Goal: Information Seeking & Learning: Learn about a topic

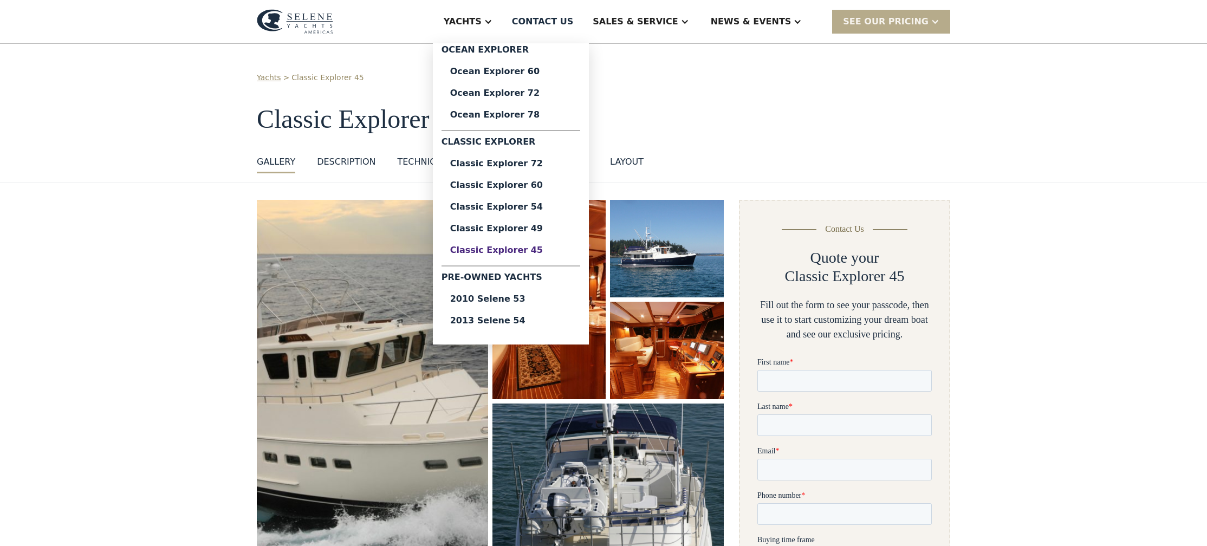
click at [548, 250] on div "Classic Explorer 45" at bounding box center [510, 250] width 121 height 9
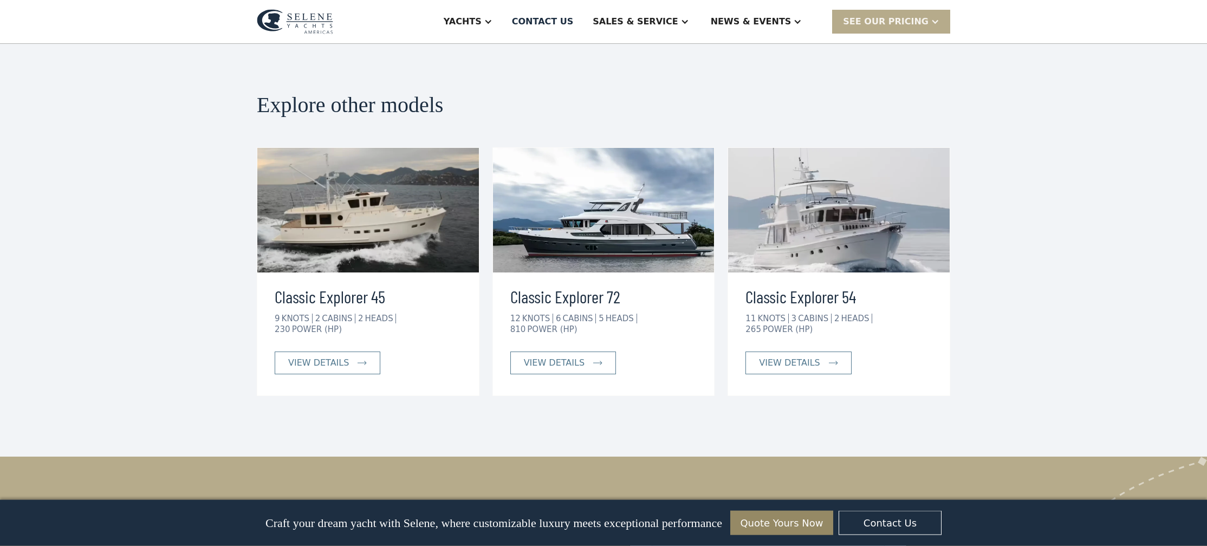
scroll to position [1895, 0]
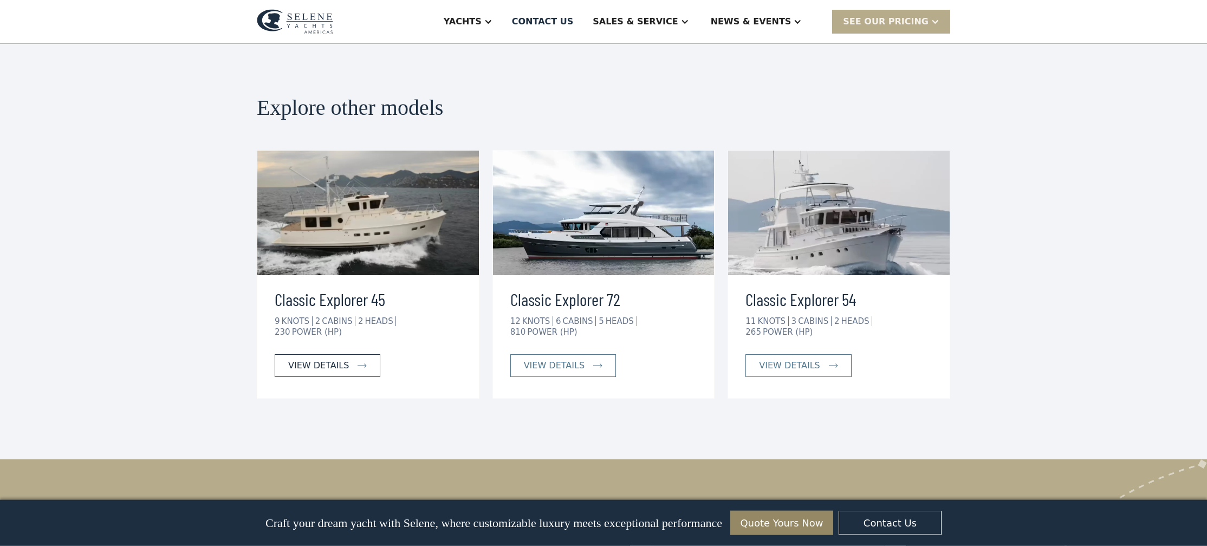
click at [332, 359] on div "view details" at bounding box center [318, 365] width 61 height 13
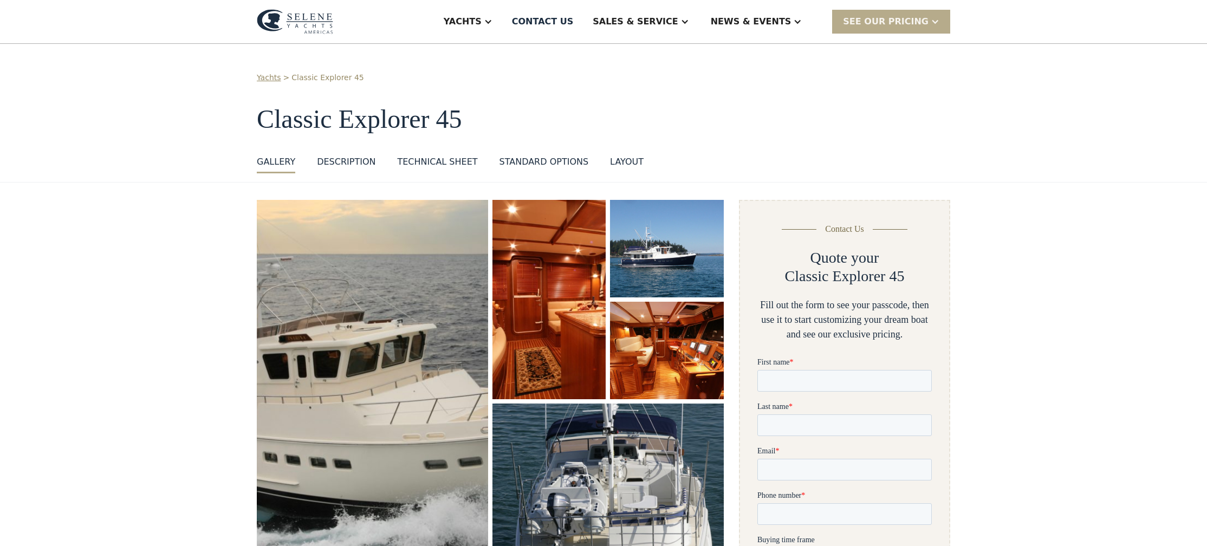
click at [573, 321] on img "open lightbox" at bounding box center [549, 299] width 120 height 211
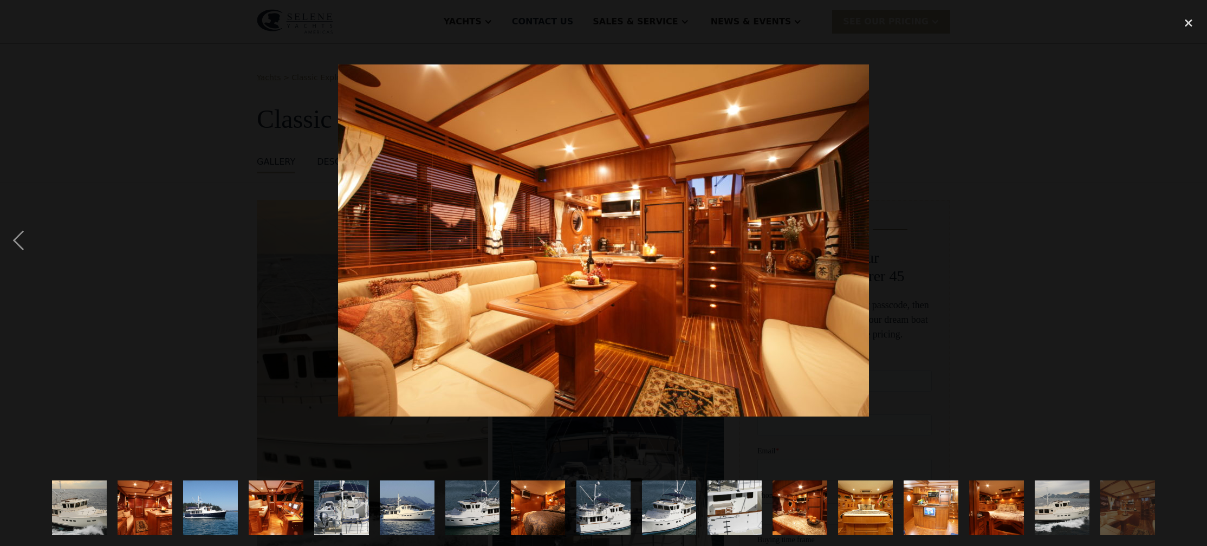
click at [791, 233] on img at bounding box center [603, 240] width 531 height 352
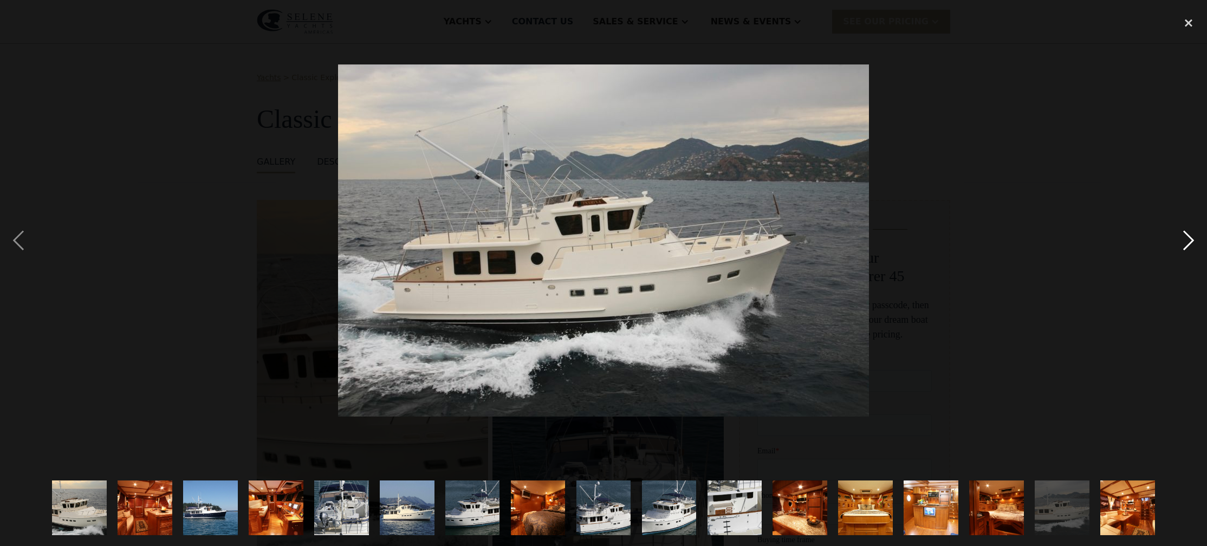
click at [1186, 248] on div "next image" at bounding box center [1188, 240] width 37 height 459
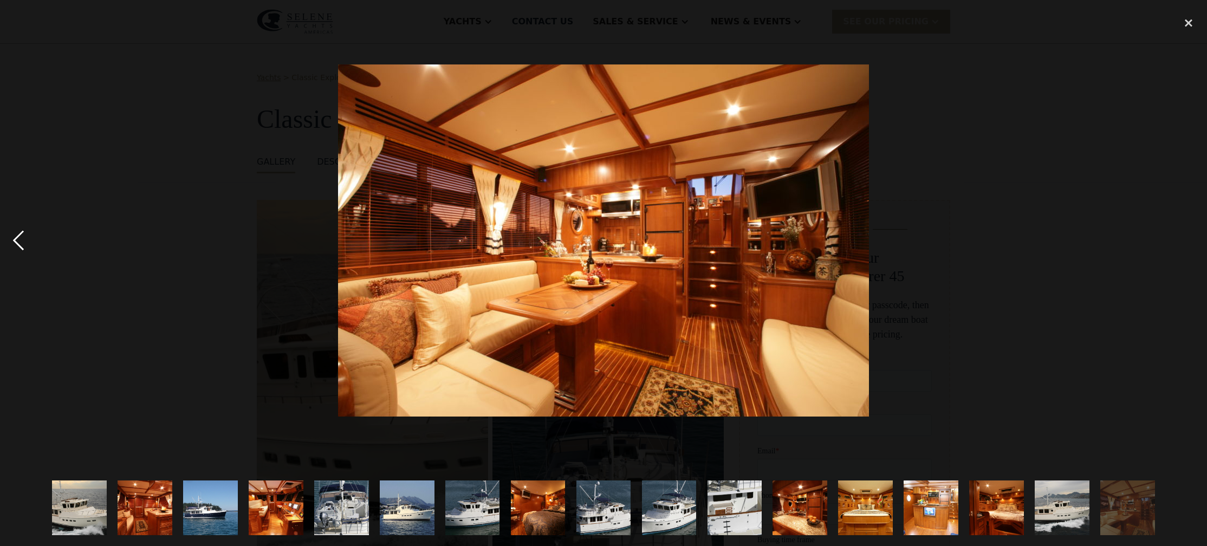
click at [20, 244] on div "previous image" at bounding box center [18, 240] width 37 height 459
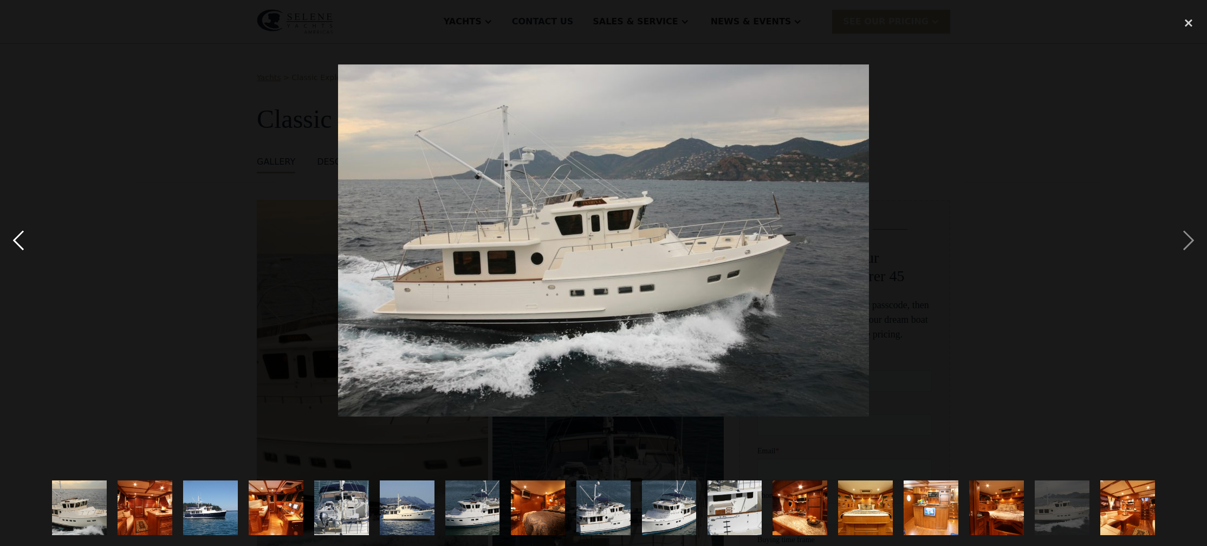
click at [20, 244] on div "previous image" at bounding box center [18, 240] width 37 height 459
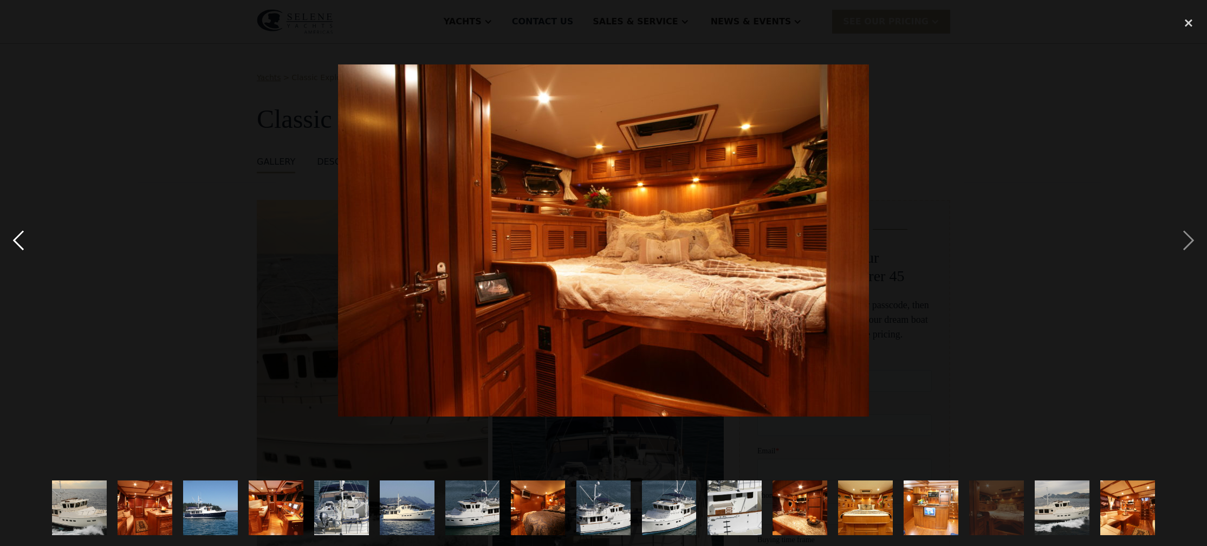
click at [20, 244] on div "previous image" at bounding box center [18, 240] width 37 height 459
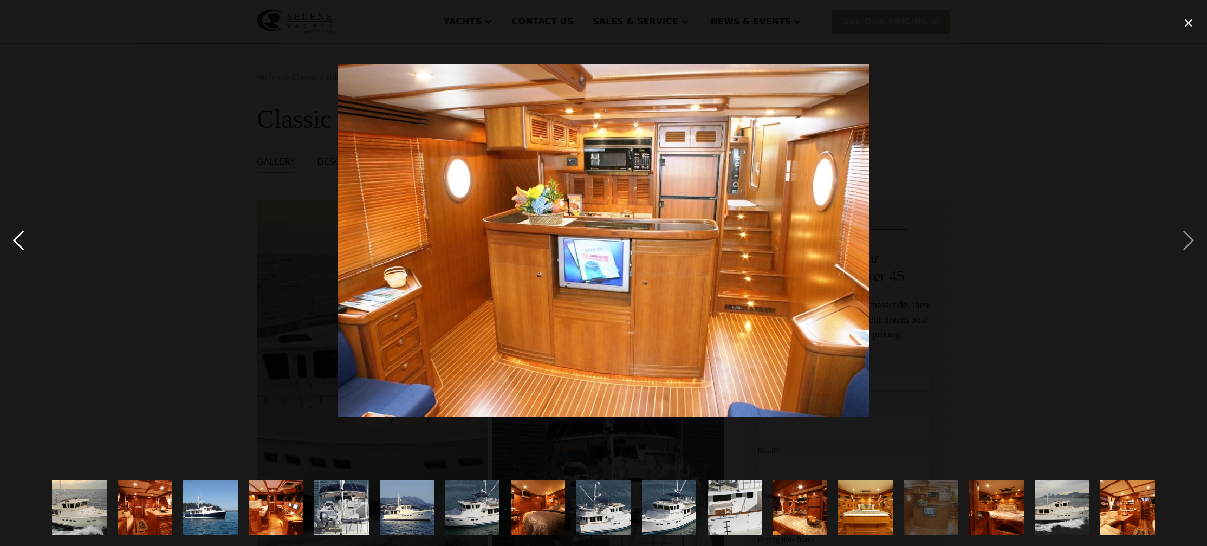
click at [20, 244] on div "previous image" at bounding box center [18, 240] width 37 height 459
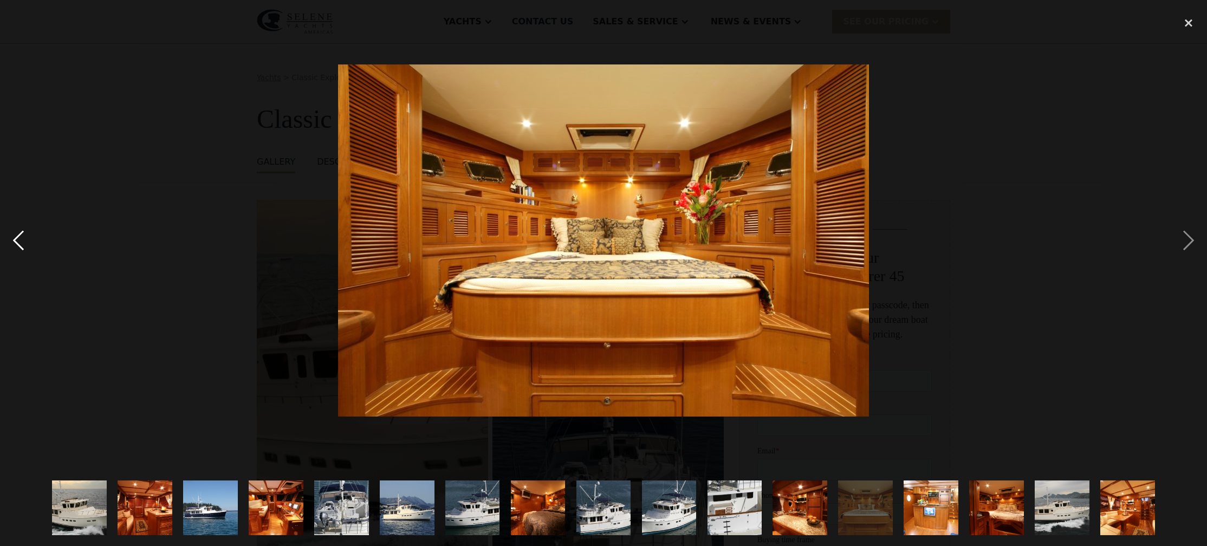
click at [20, 244] on div "previous image" at bounding box center [18, 240] width 37 height 459
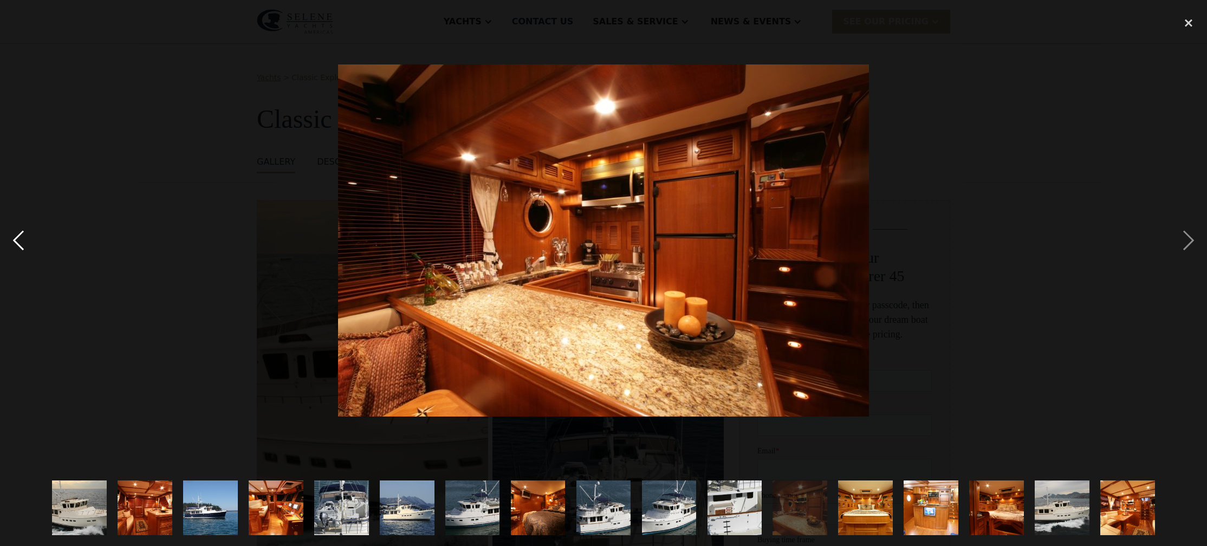
click at [20, 244] on div "previous image" at bounding box center [18, 240] width 37 height 459
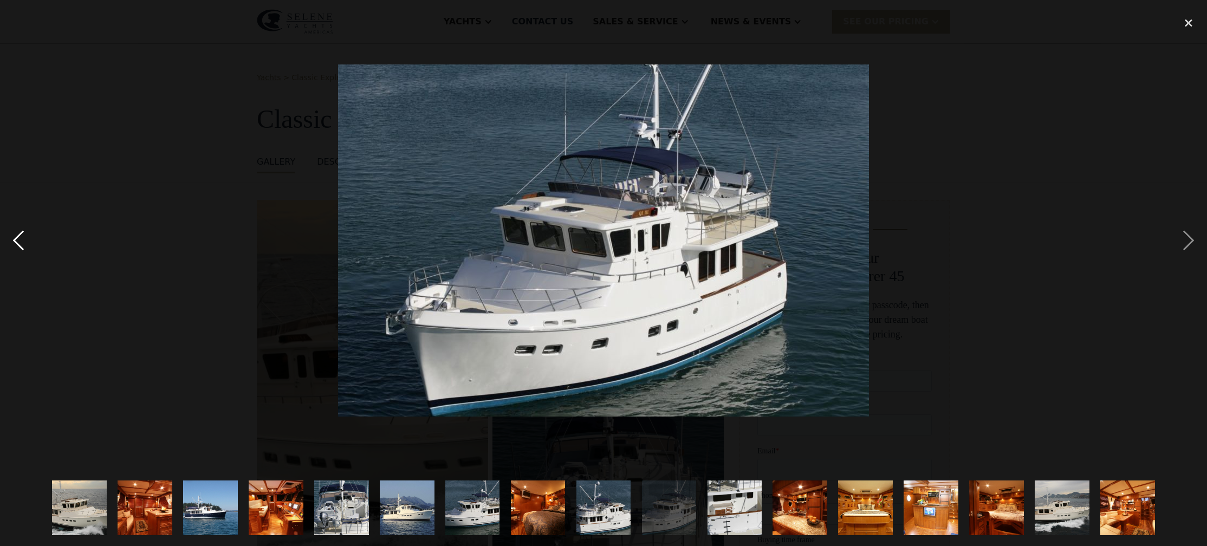
click at [20, 244] on div "previous image" at bounding box center [18, 240] width 37 height 459
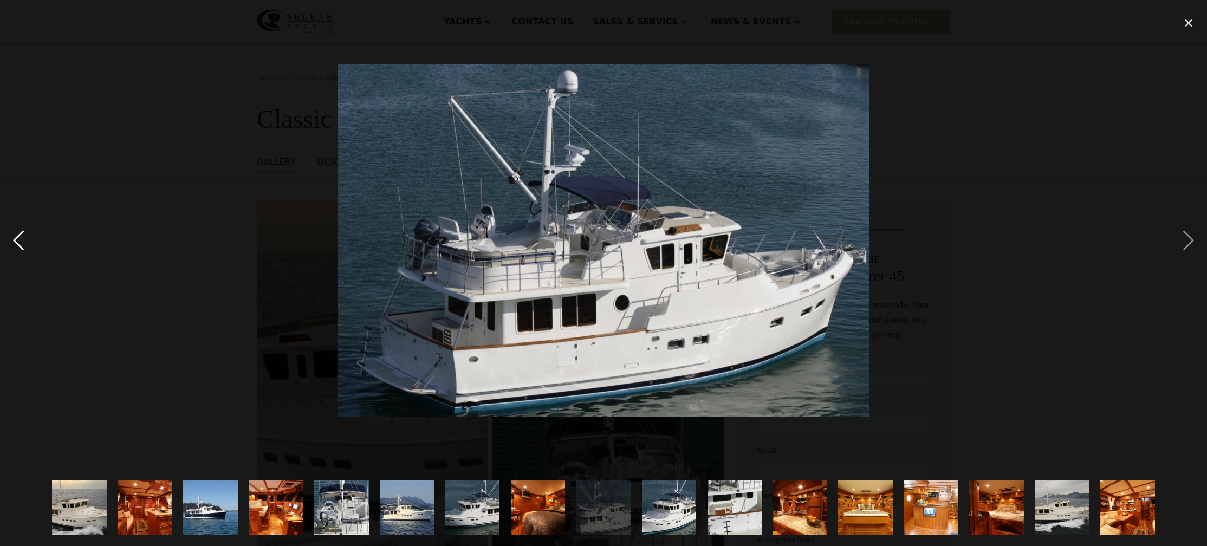
click at [20, 244] on div "previous image" at bounding box center [18, 240] width 37 height 459
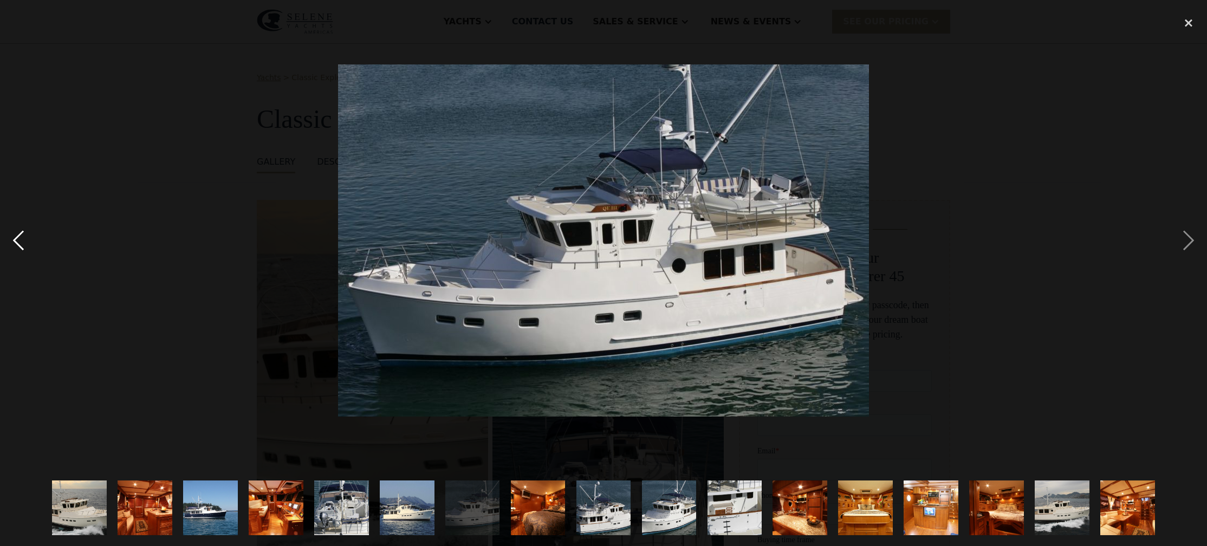
click at [20, 244] on div "previous image" at bounding box center [18, 240] width 37 height 459
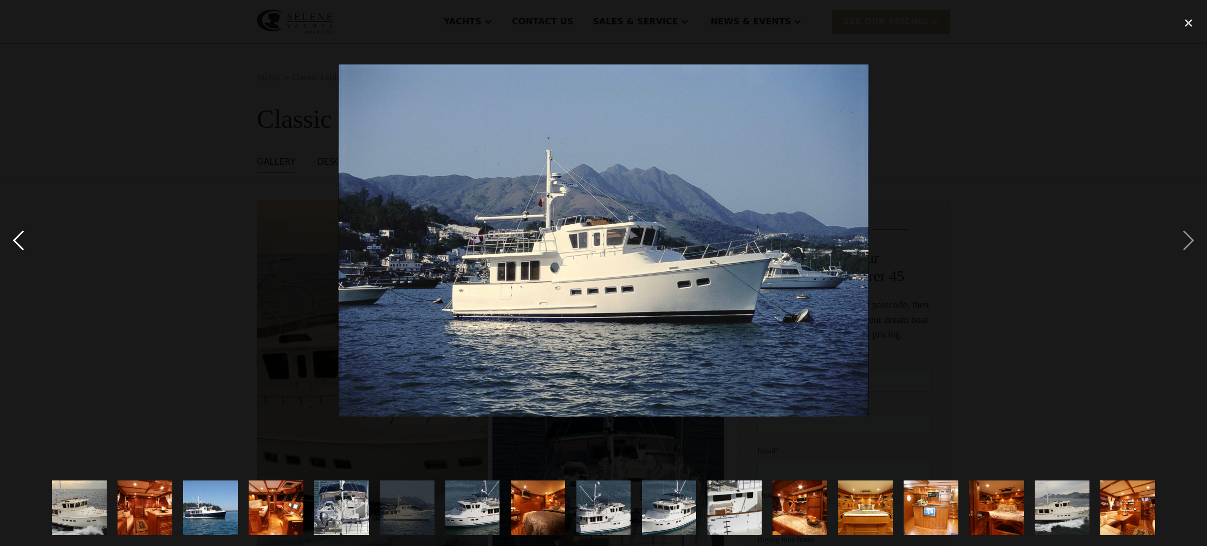
click at [20, 244] on div "previous image" at bounding box center [18, 240] width 37 height 459
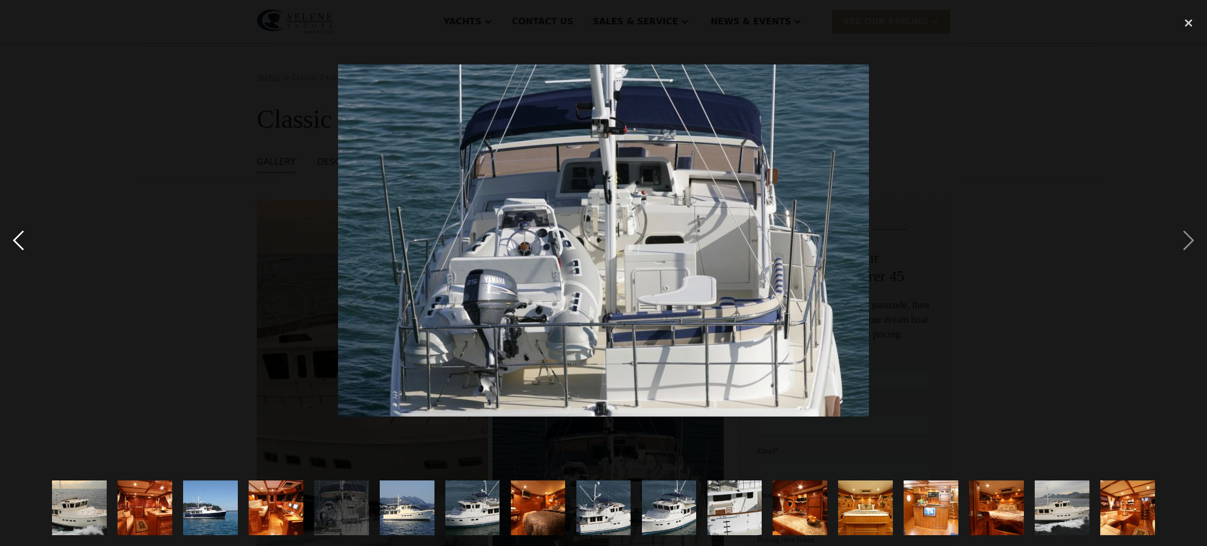
click at [20, 244] on div "previous image" at bounding box center [18, 240] width 37 height 459
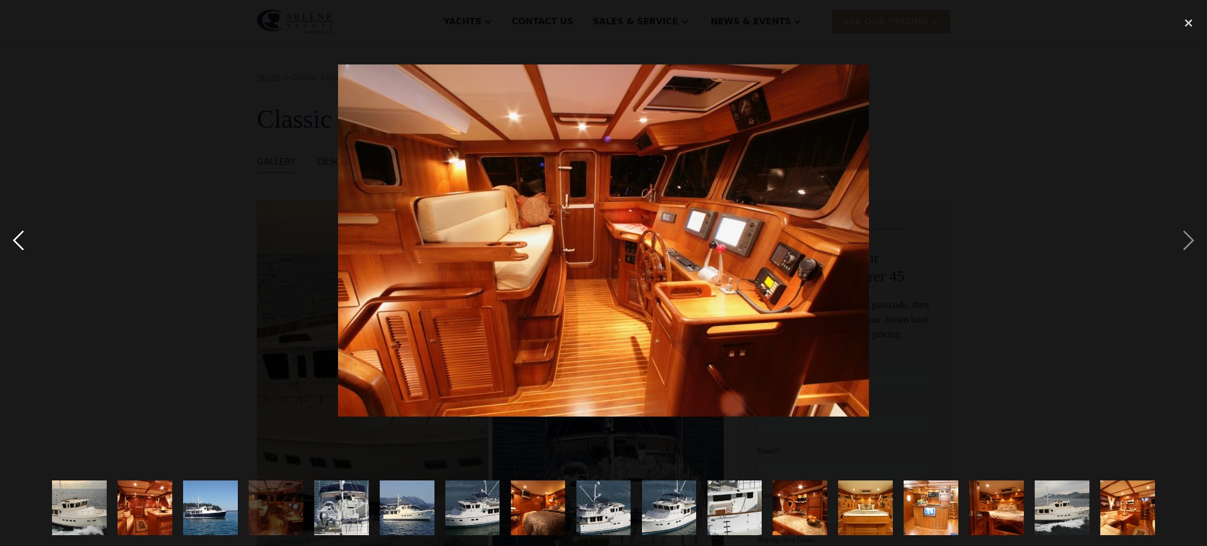
click at [20, 244] on div "previous image" at bounding box center [18, 240] width 37 height 459
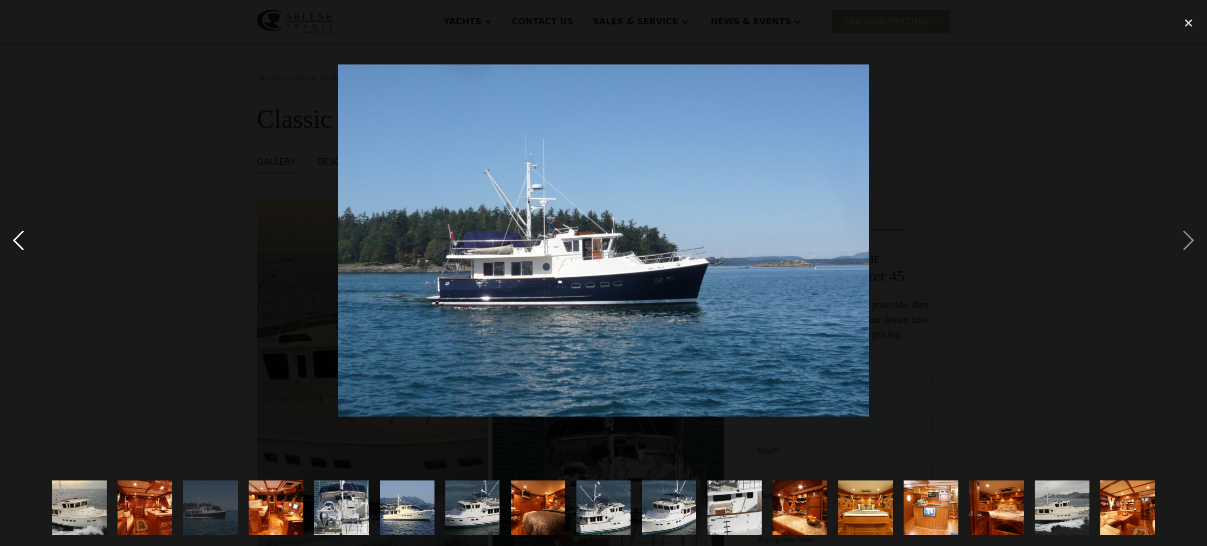
click at [18, 244] on div "previous image" at bounding box center [18, 240] width 37 height 459
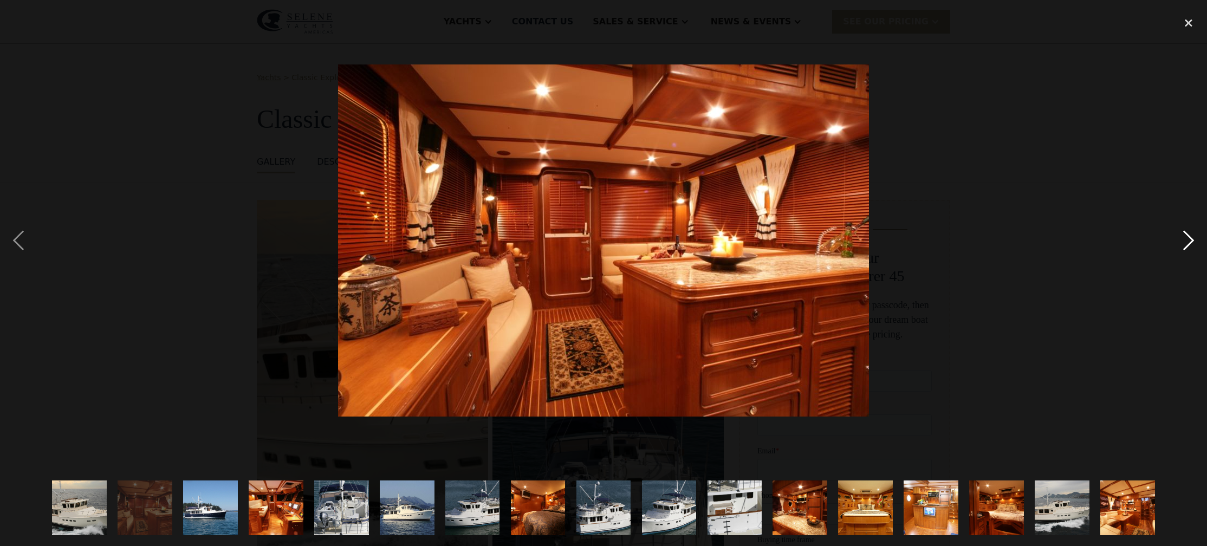
click at [1187, 245] on div "next image" at bounding box center [1188, 240] width 37 height 459
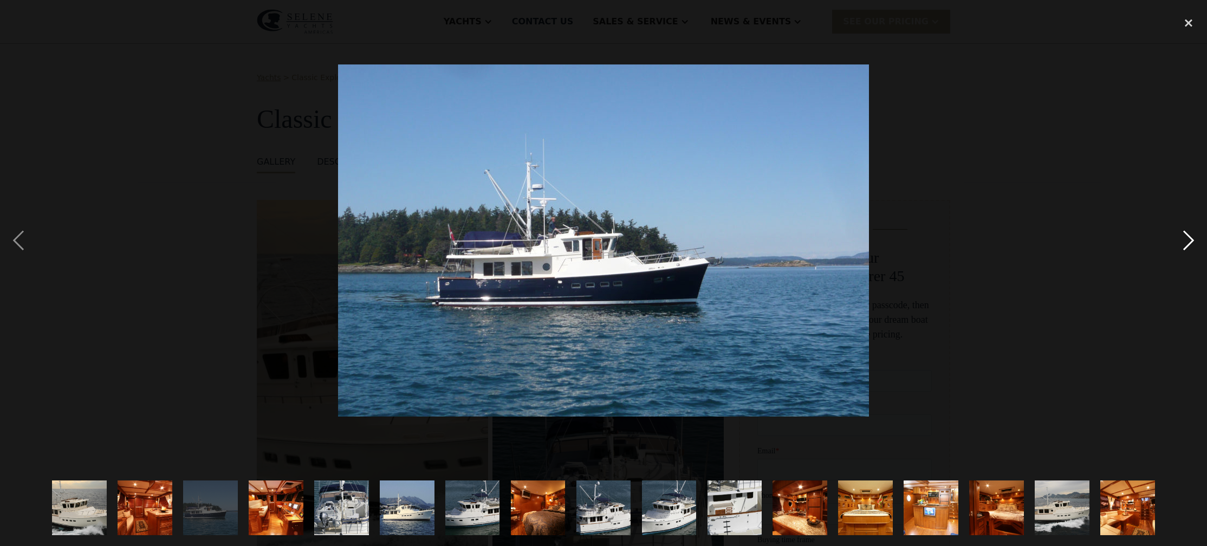
click at [1192, 249] on div "next image" at bounding box center [1188, 240] width 37 height 459
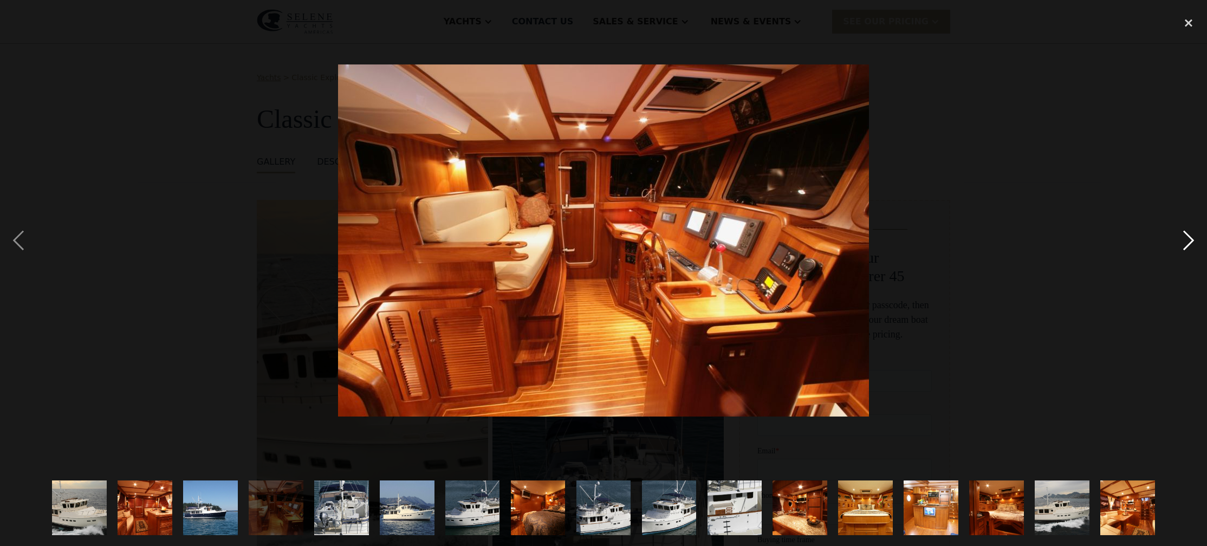
click at [1184, 245] on div "next image" at bounding box center [1188, 240] width 37 height 459
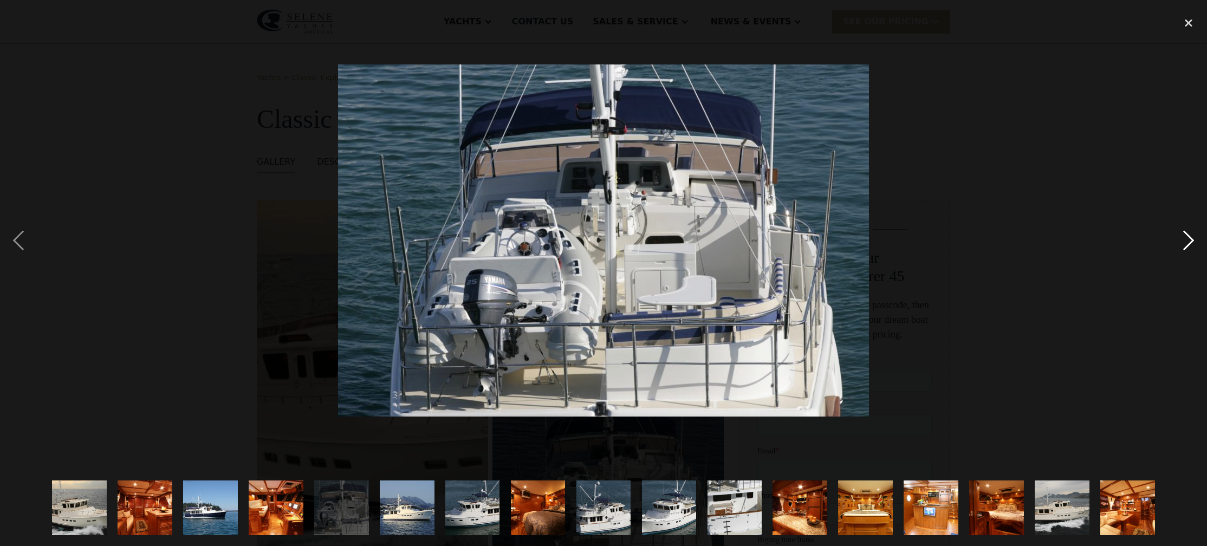
click at [1186, 250] on div "next image" at bounding box center [1188, 240] width 37 height 459
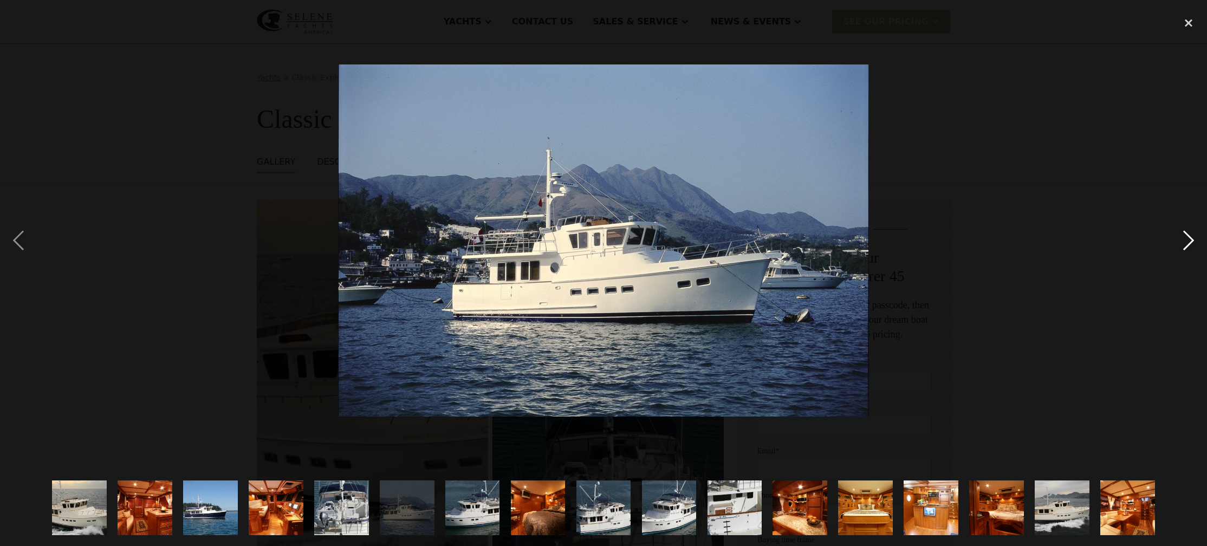
click at [1186, 250] on div "next image" at bounding box center [1188, 240] width 37 height 459
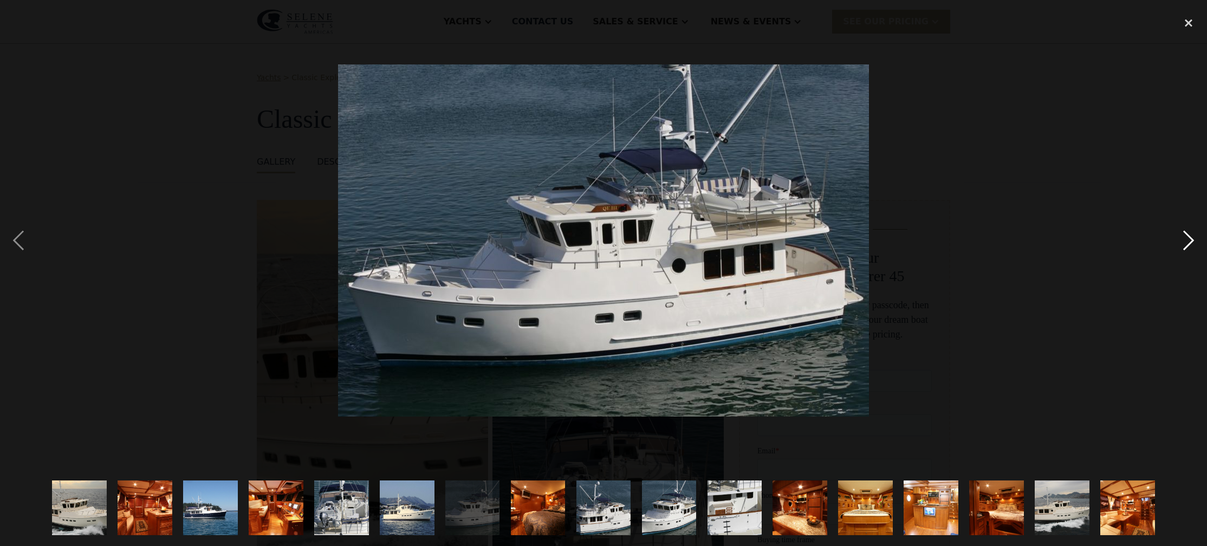
click at [1185, 247] on div "next image" at bounding box center [1188, 240] width 37 height 459
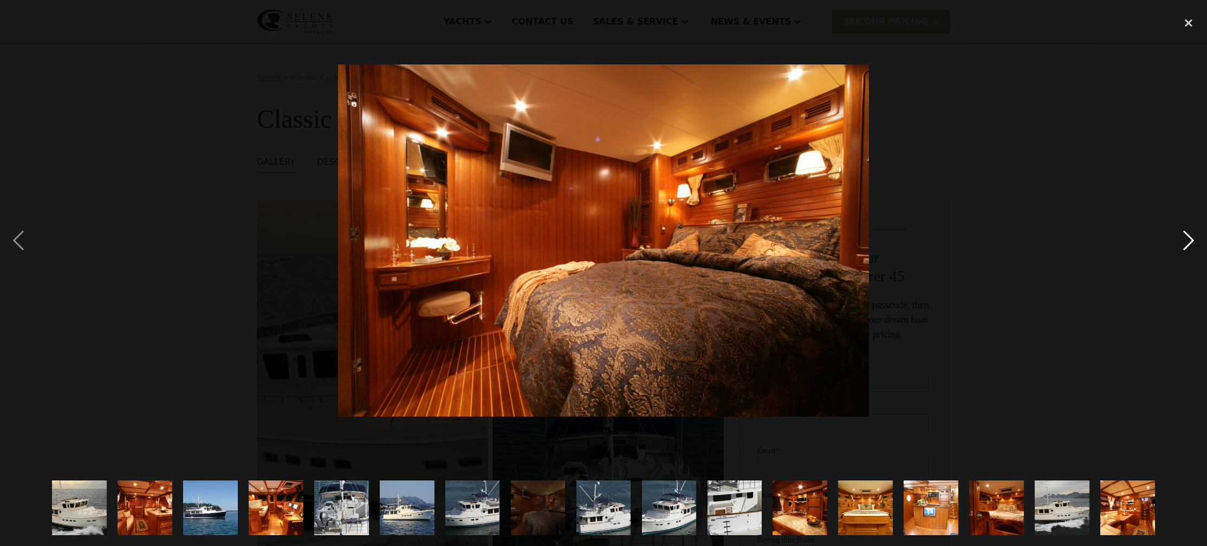
click at [1185, 247] on div "next image" at bounding box center [1188, 240] width 37 height 459
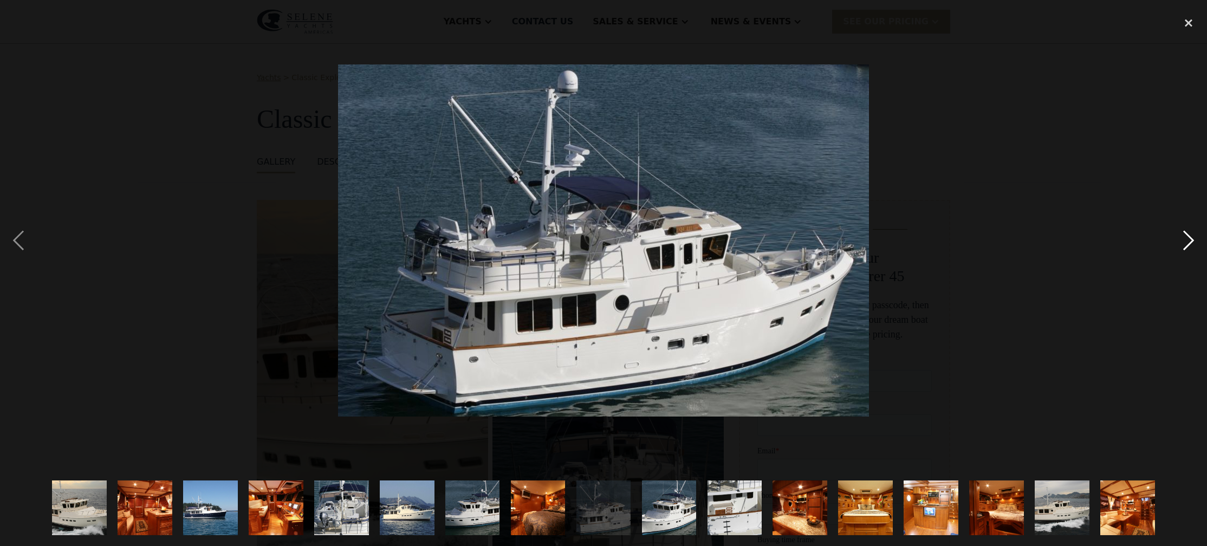
click at [1185, 247] on div "next image" at bounding box center [1188, 240] width 37 height 459
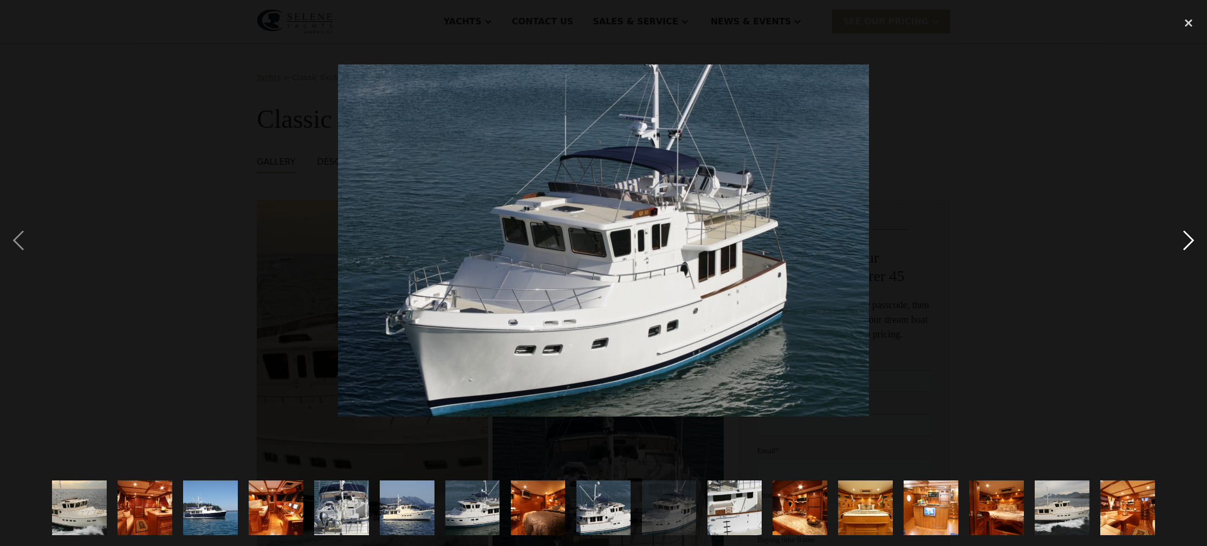
click at [1187, 244] on div "next image" at bounding box center [1188, 240] width 37 height 459
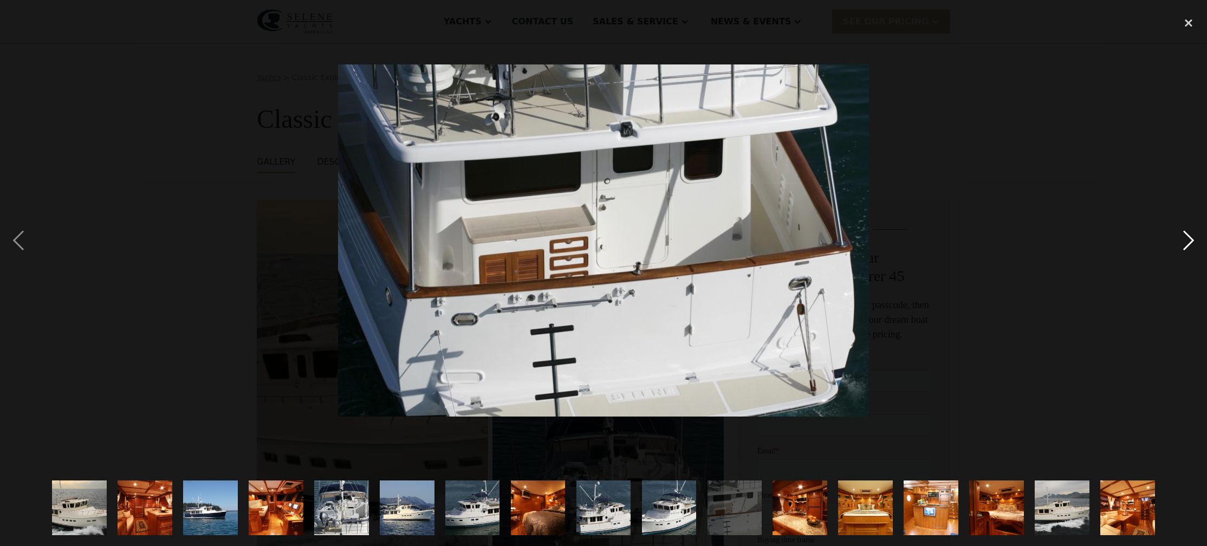
click at [1185, 246] on div "next image" at bounding box center [1188, 240] width 37 height 459
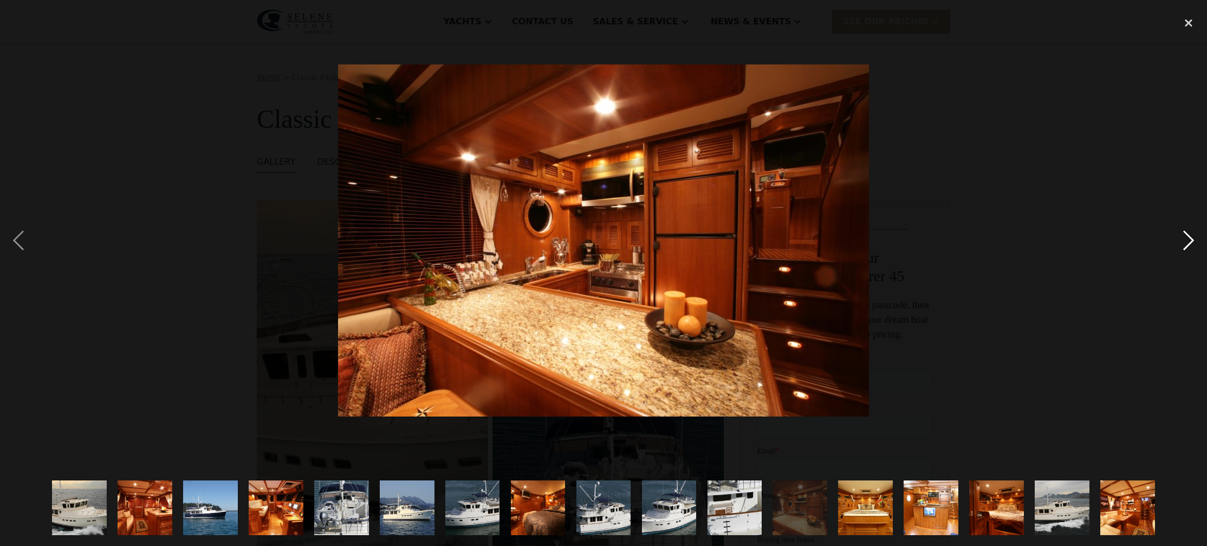
click at [1185, 246] on div "next image" at bounding box center [1188, 240] width 37 height 459
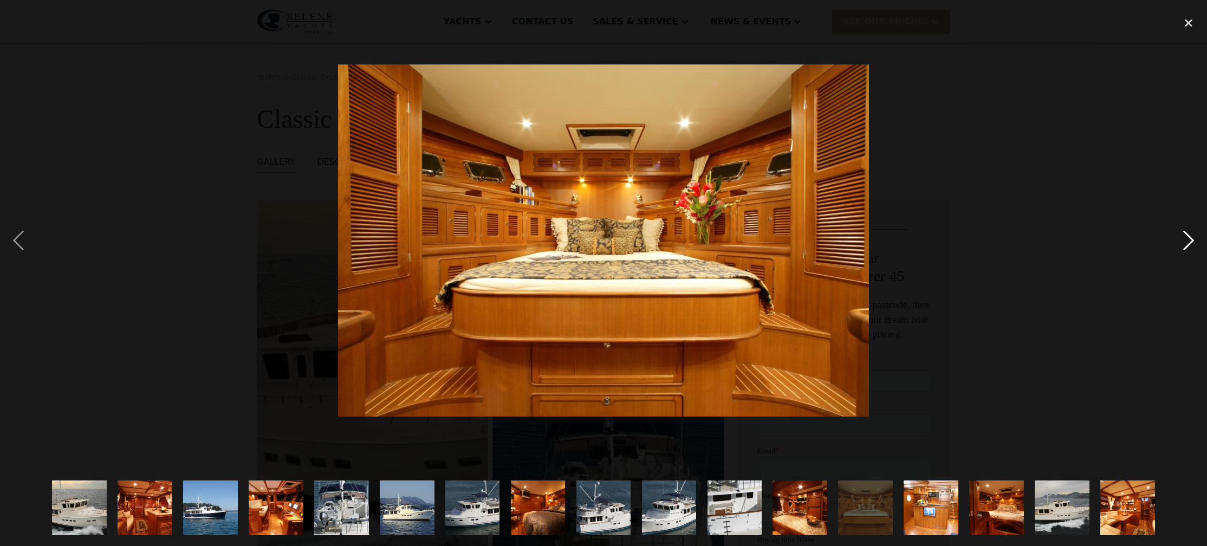
click at [1189, 243] on div "next image" at bounding box center [1188, 240] width 37 height 459
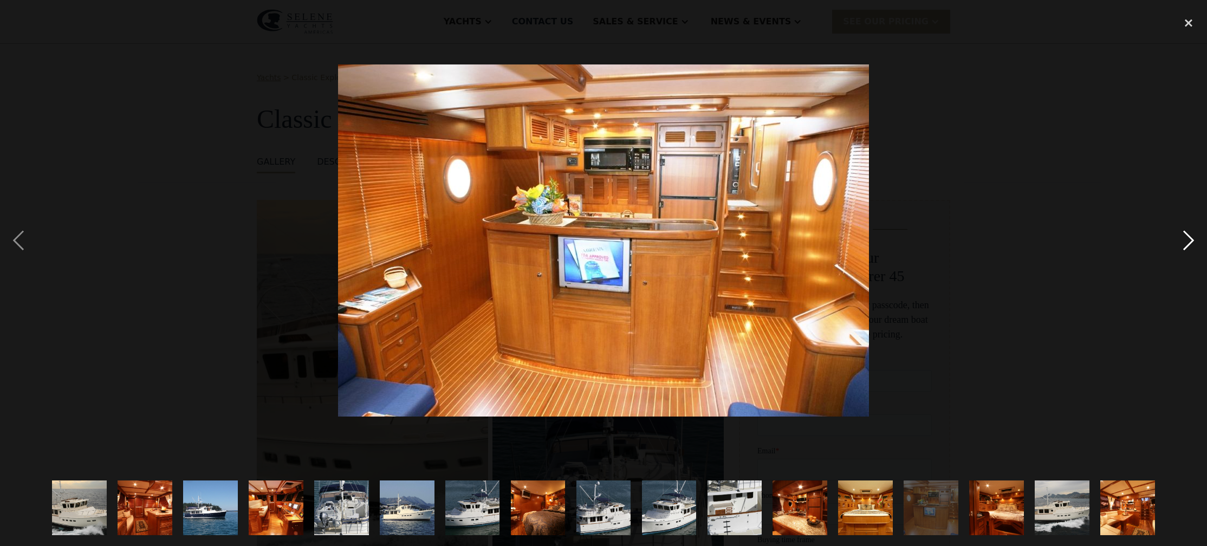
click at [1187, 244] on div "next image" at bounding box center [1188, 240] width 37 height 459
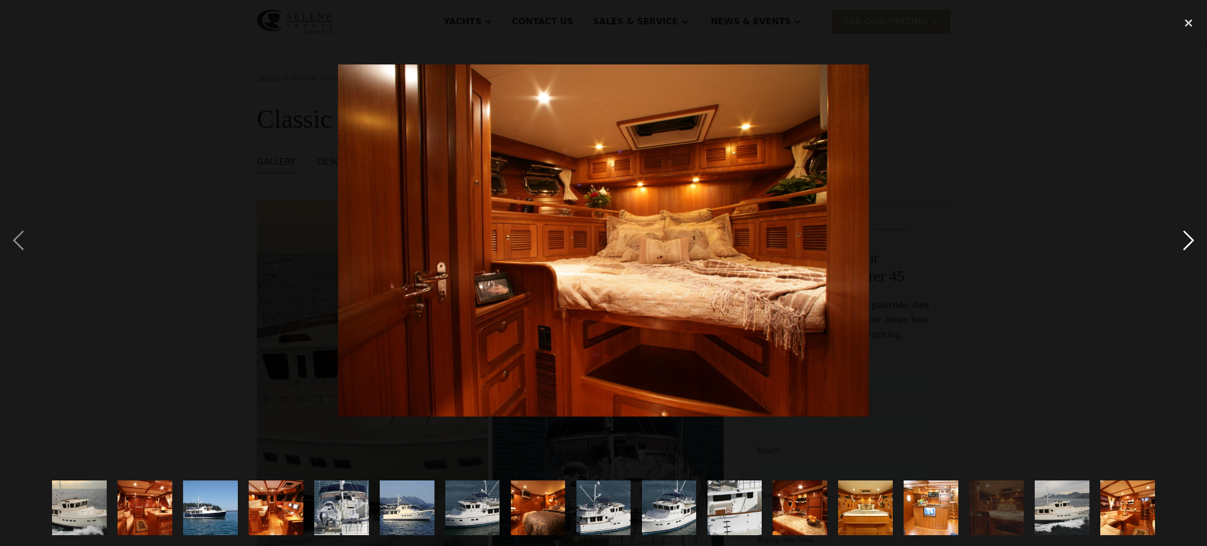
click at [1187, 246] on div "next image" at bounding box center [1188, 240] width 37 height 459
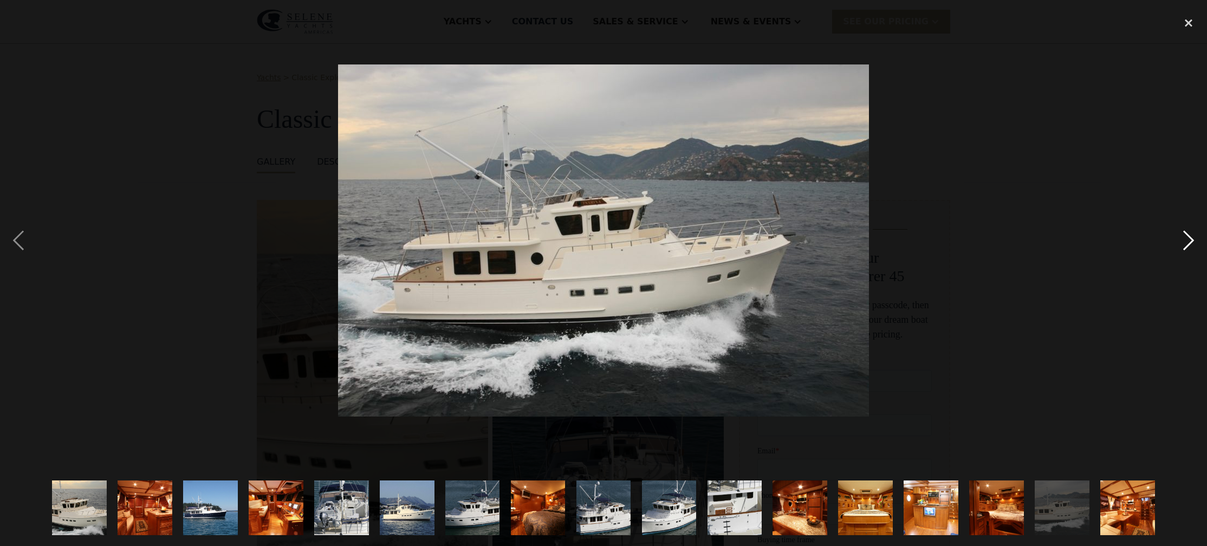
click at [1187, 246] on div "next image" at bounding box center [1188, 240] width 37 height 459
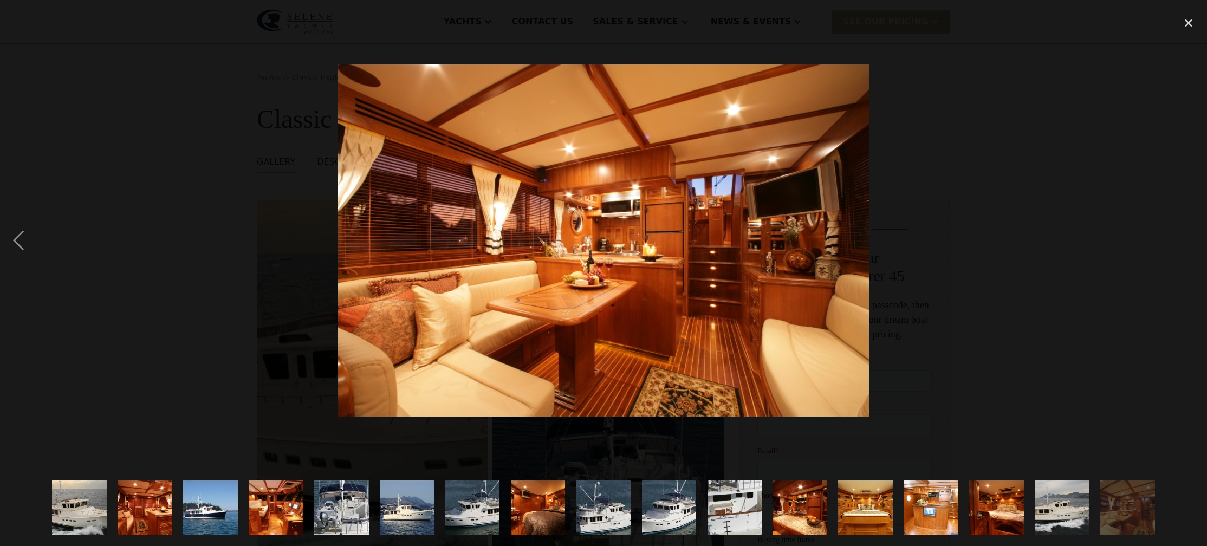
click at [1187, 246] on div "next image" at bounding box center [1188, 240] width 37 height 459
click at [1185, 25] on div "close lightbox" at bounding box center [1188, 23] width 37 height 24
